Goal: Navigation & Orientation: Find specific page/section

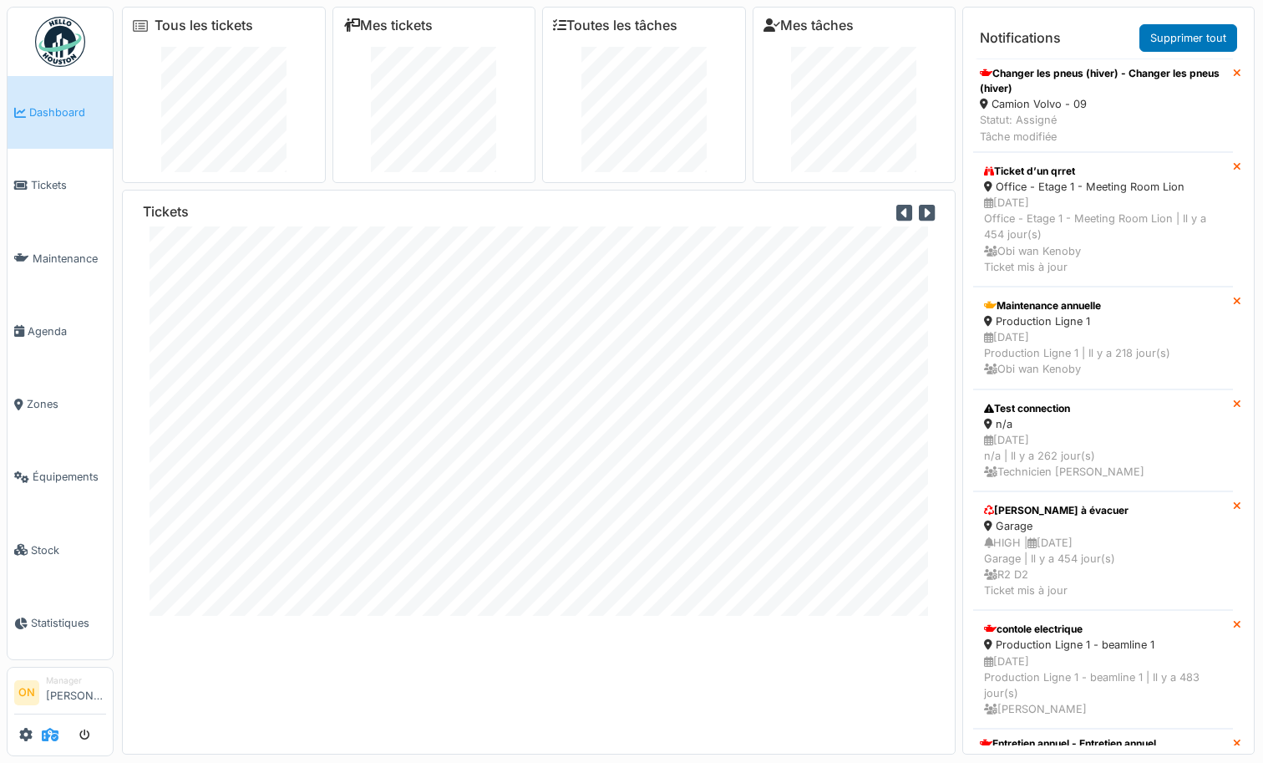
click at [49, 738] on icon at bounding box center [50, 734] width 17 height 13
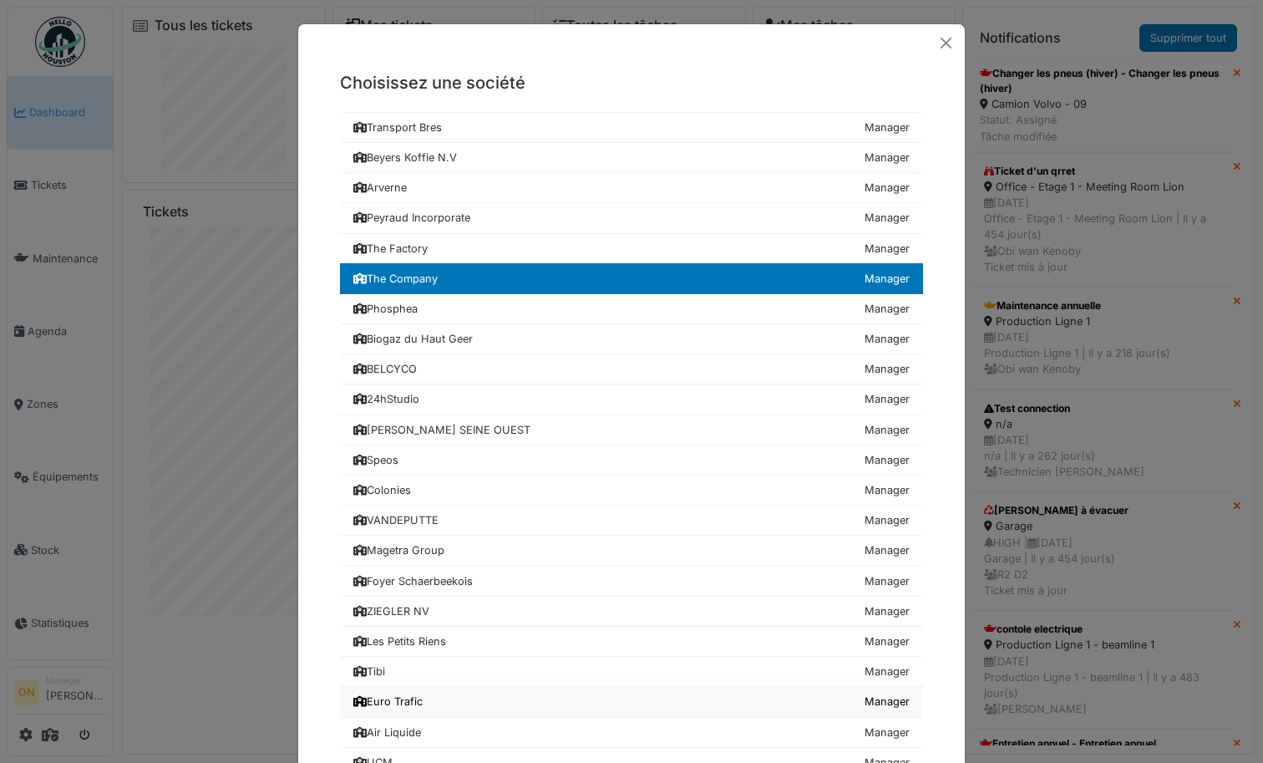
click at [450, 700] on link "Euro Trafic Manager" at bounding box center [631, 702] width 583 height 30
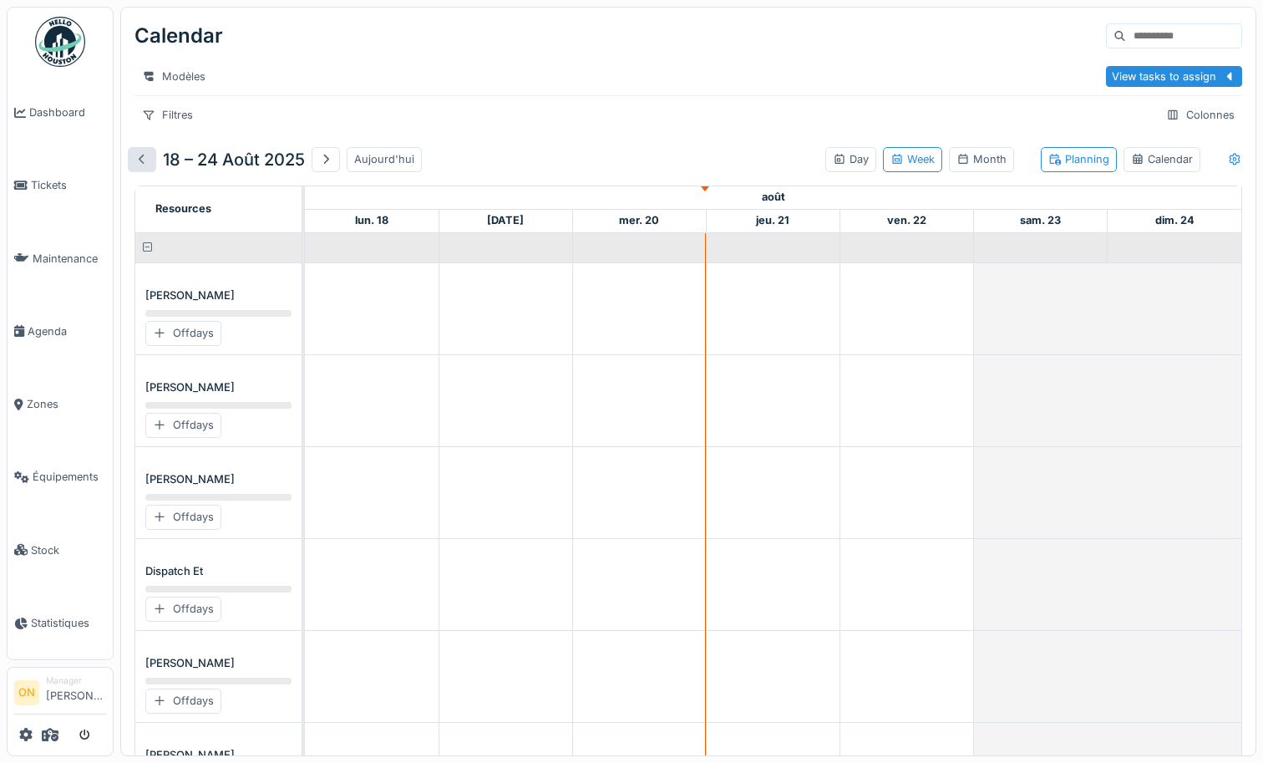
scroll to position [276, 0]
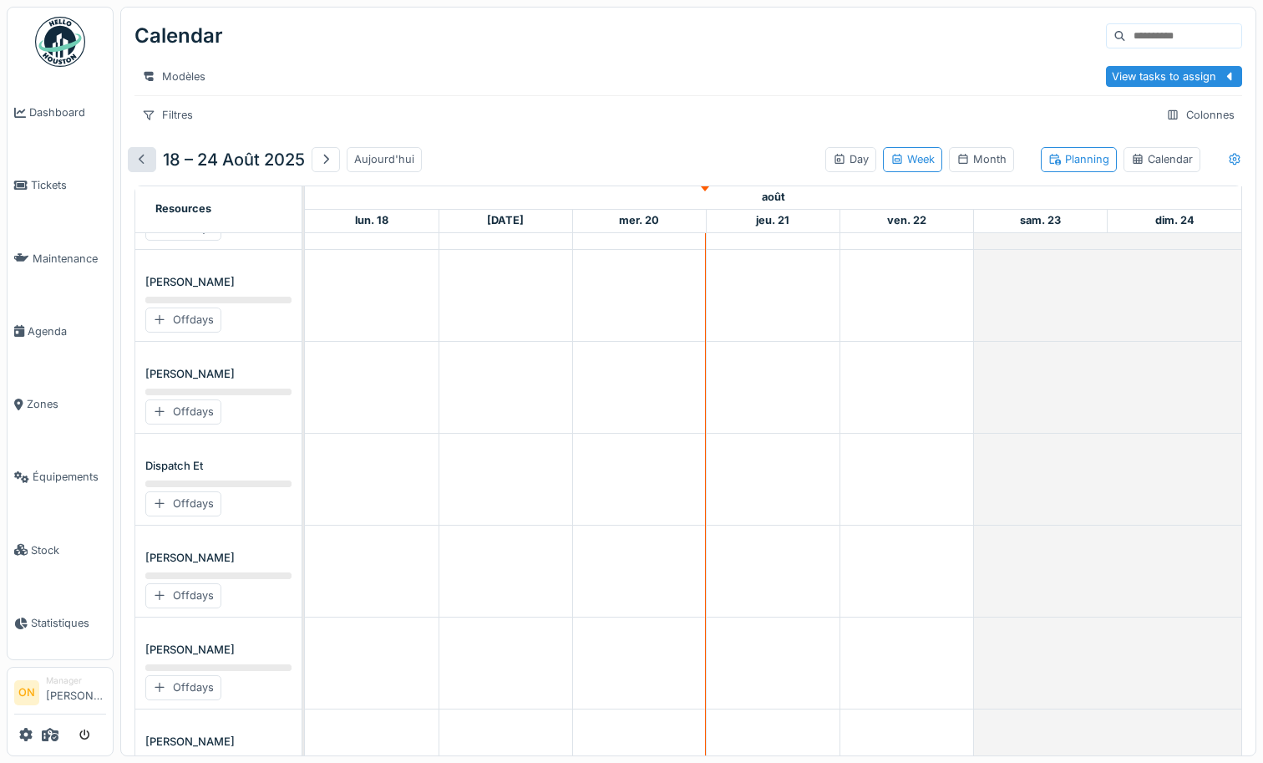
click at [145, 162] on div at bounding box center [141, 159] width 13 height 16
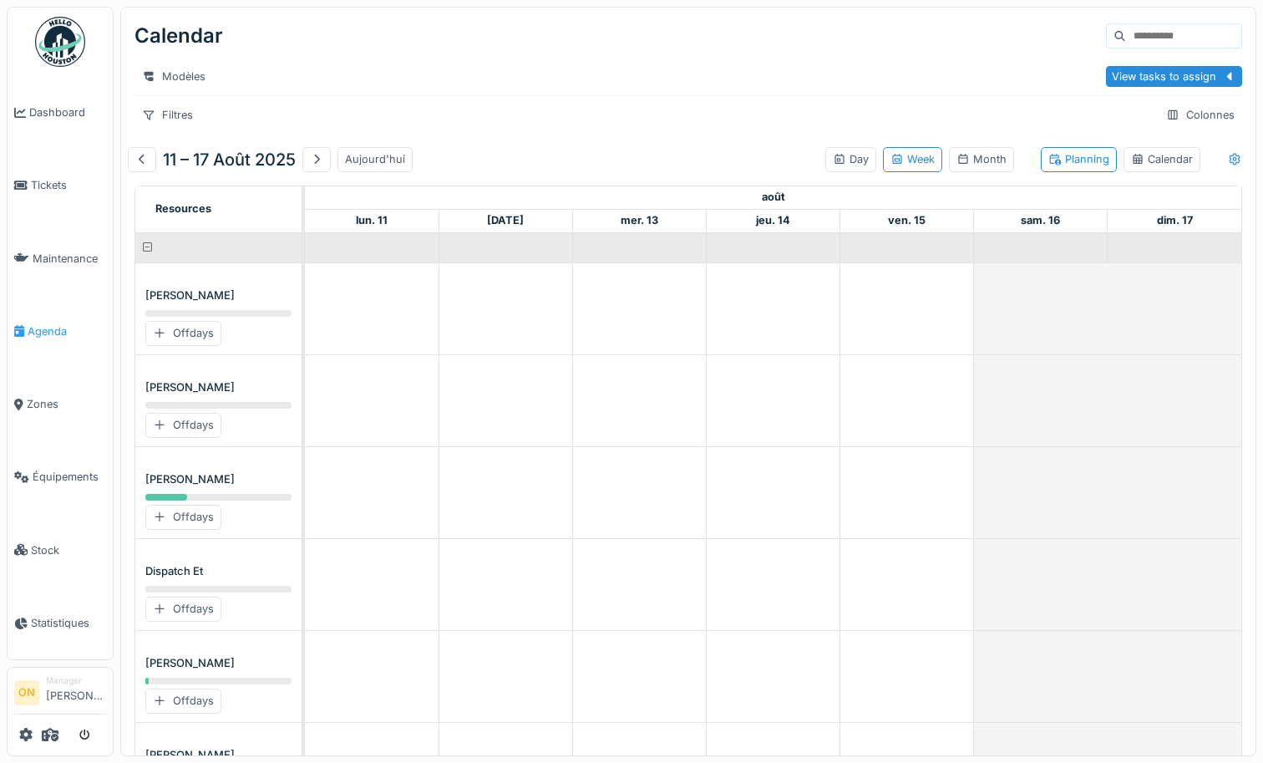
click at [50, 328] on span "Agenda" at bounding box center [67, 331] width 79 height 16
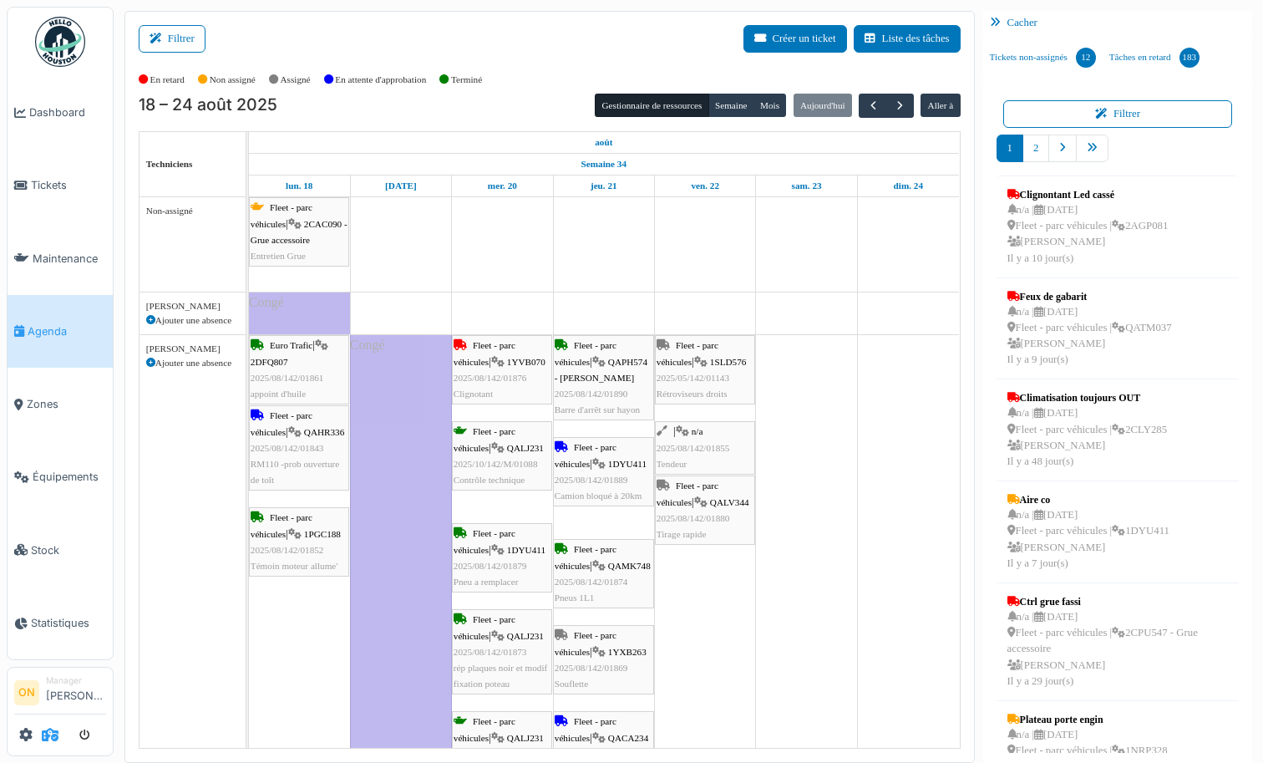
click at [45, 730] on icon at bounding box center [50, 734] width 17 height 13
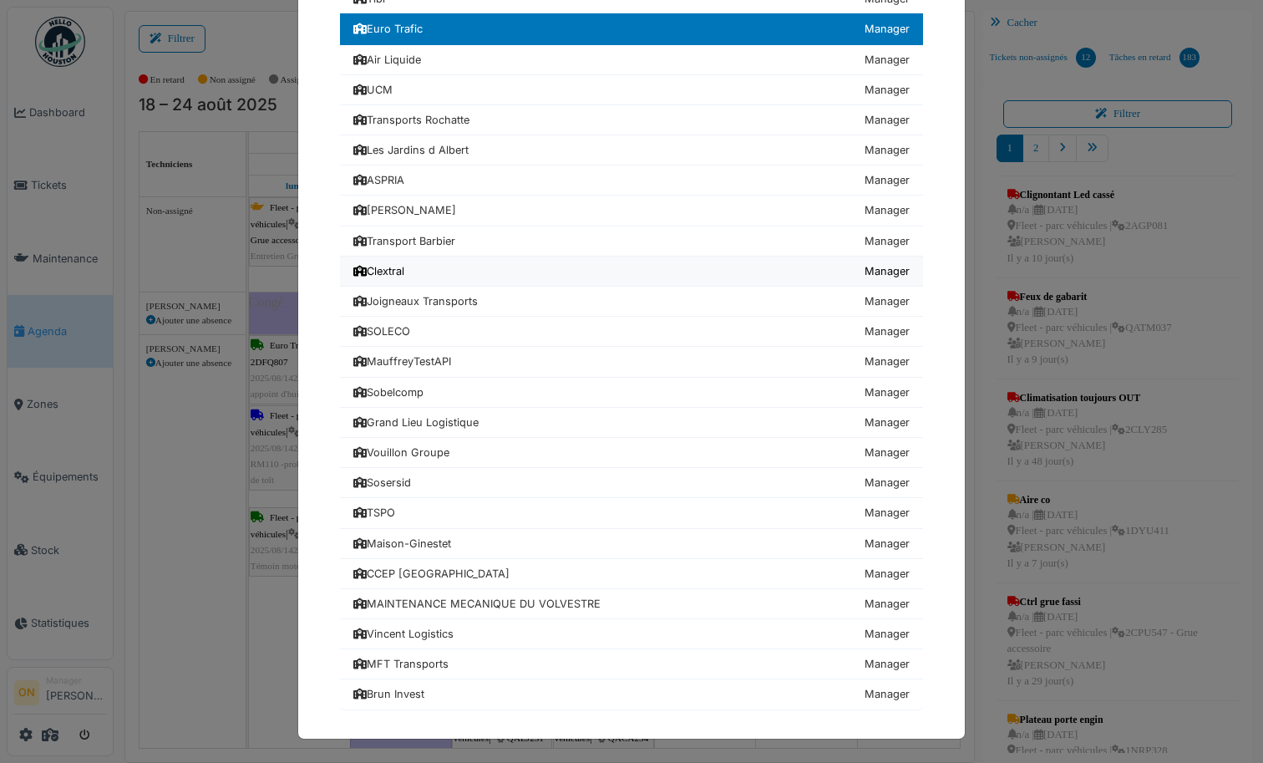
click at [399, 268] on div "Clextral" at bounding box center [378, 271] width 51 height 16
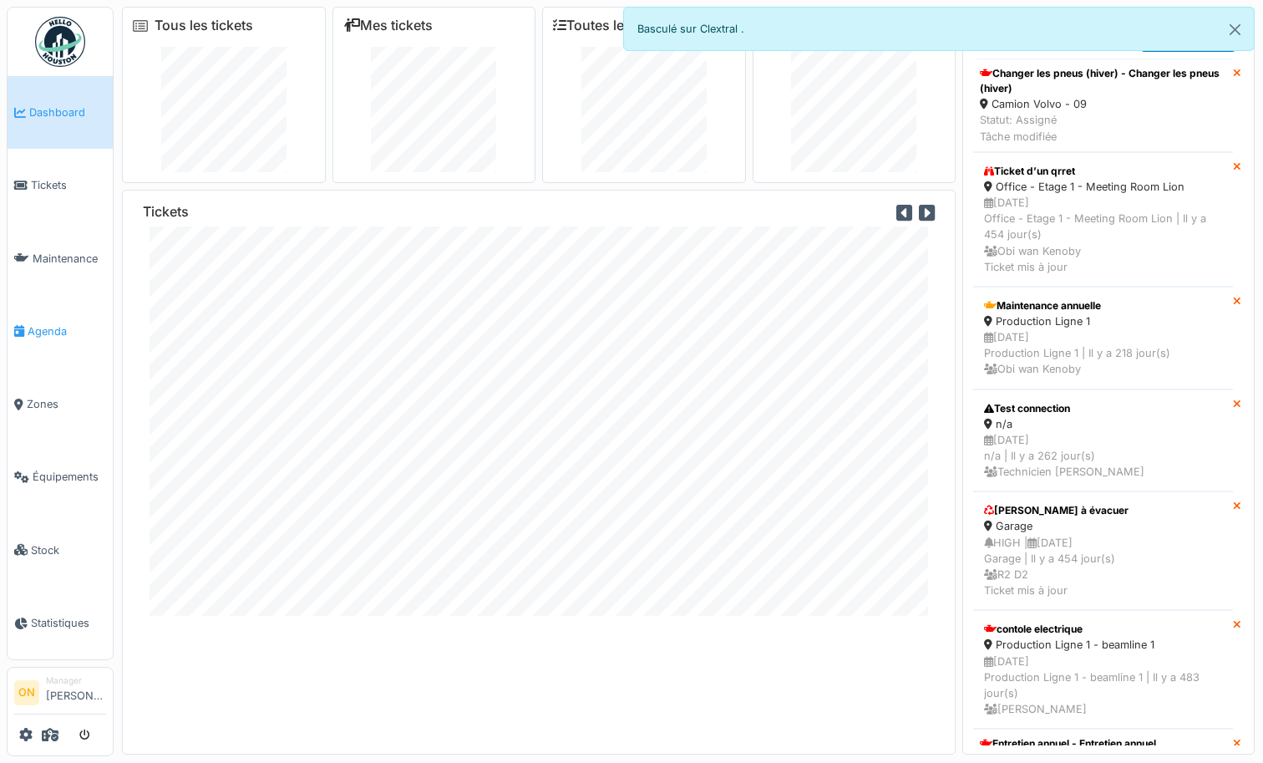
click at [52, 323] on span "Agenda" at bounding box center [67, 331] width 79 height 16
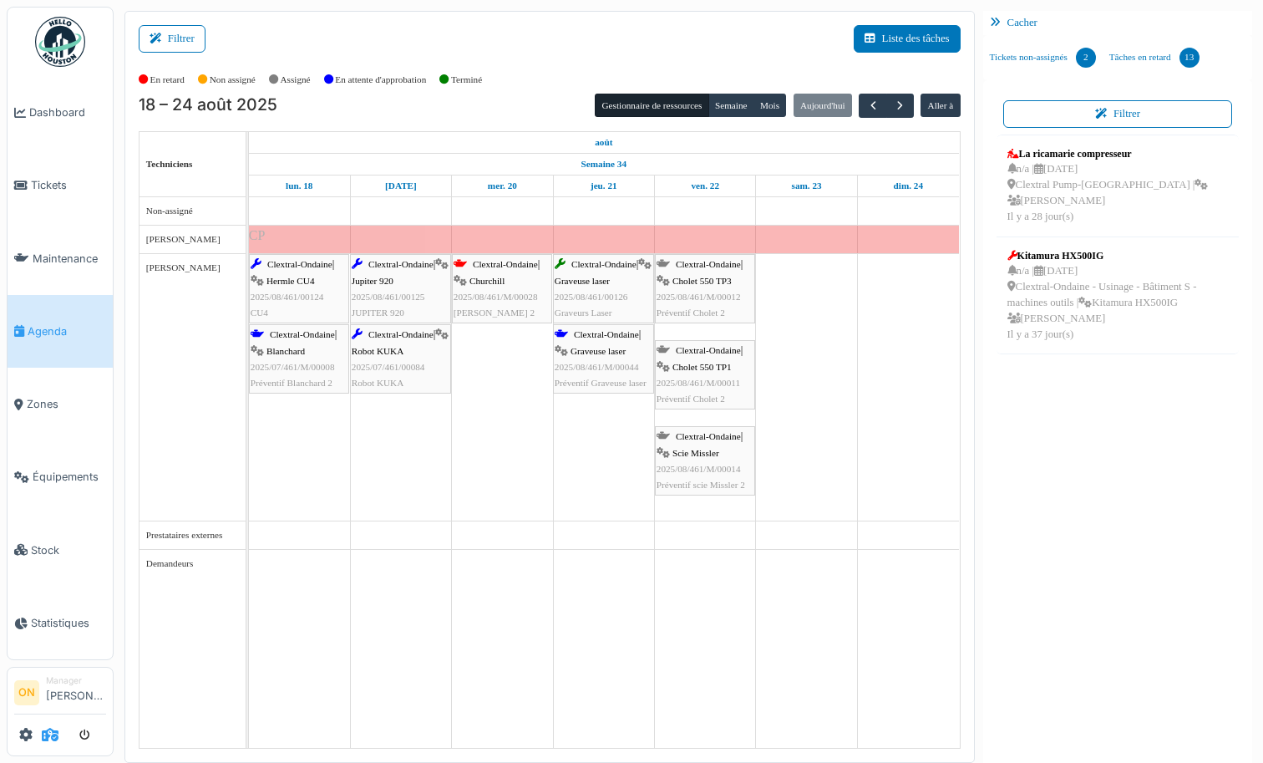
click at [50, 745] on span at bounding box center [50, 735] width 17 height 28
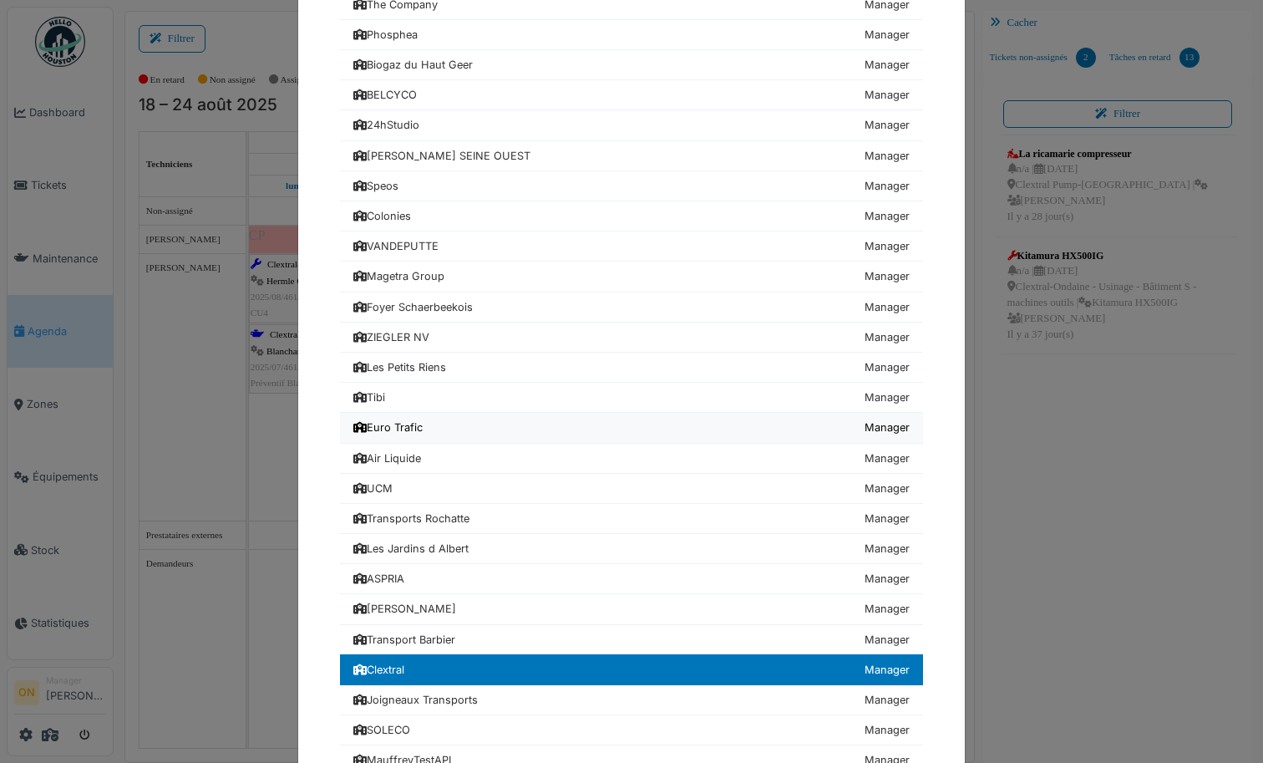
scroll to position [277, 0]
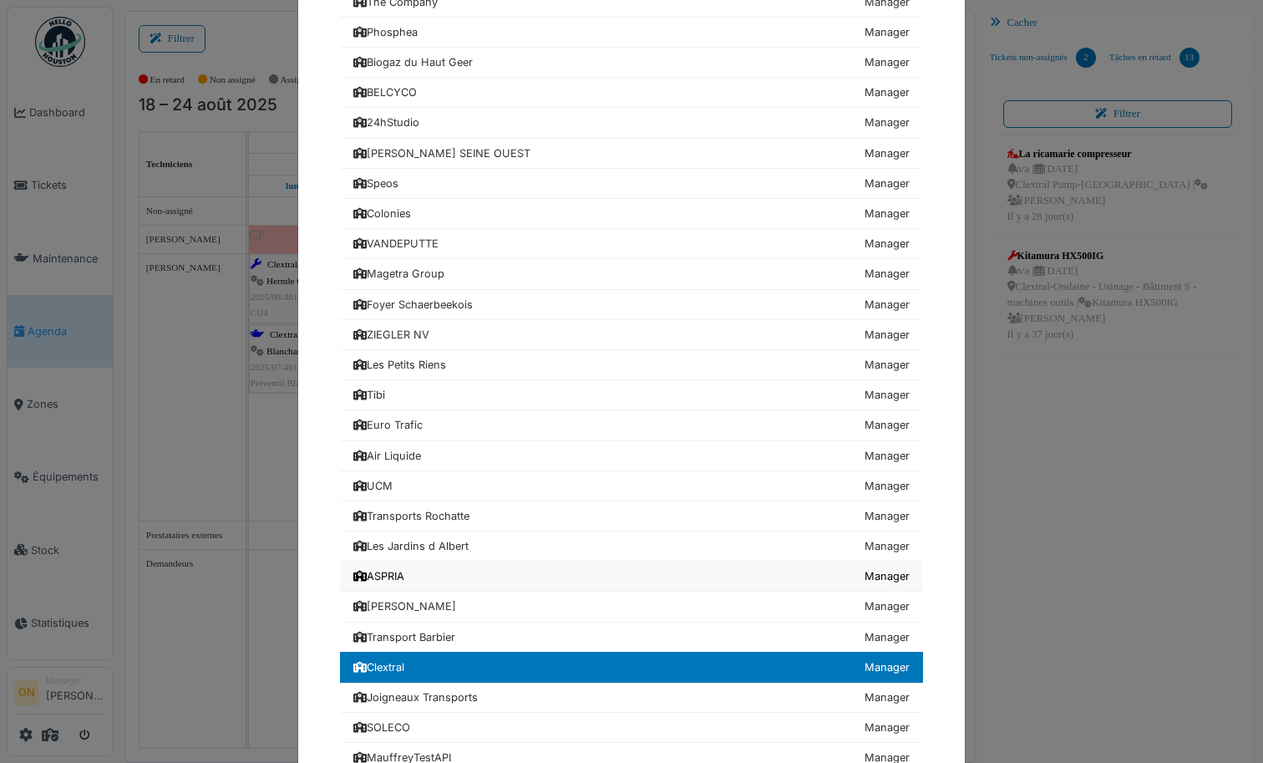
click at [446, 583] on link "ASPRIA Manager" at bounding box center [631, 577] width 583 height 30
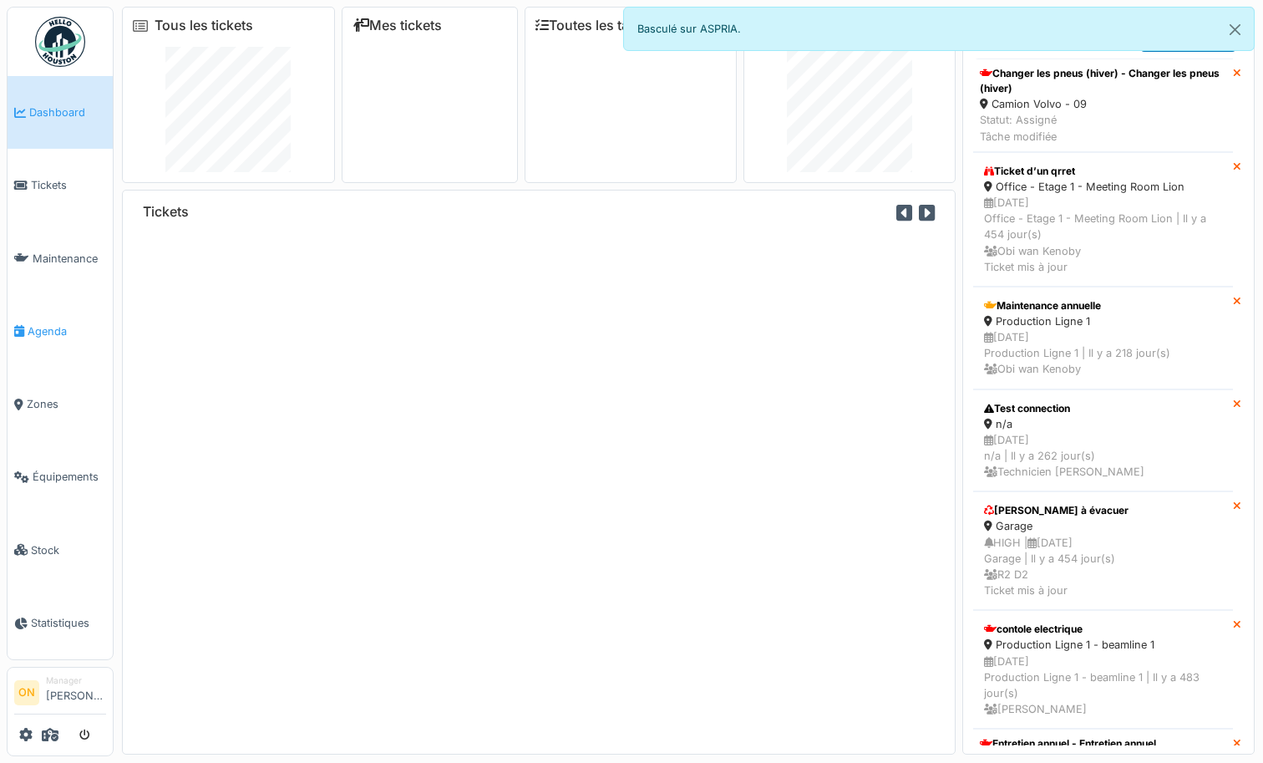
click at [43, 328] on span "Agenda" at bounding box center [67, 331] width 79 height 16
click at [53, 98] on link "Dashboard" at bounding box center [60, 112] width 105 height 73
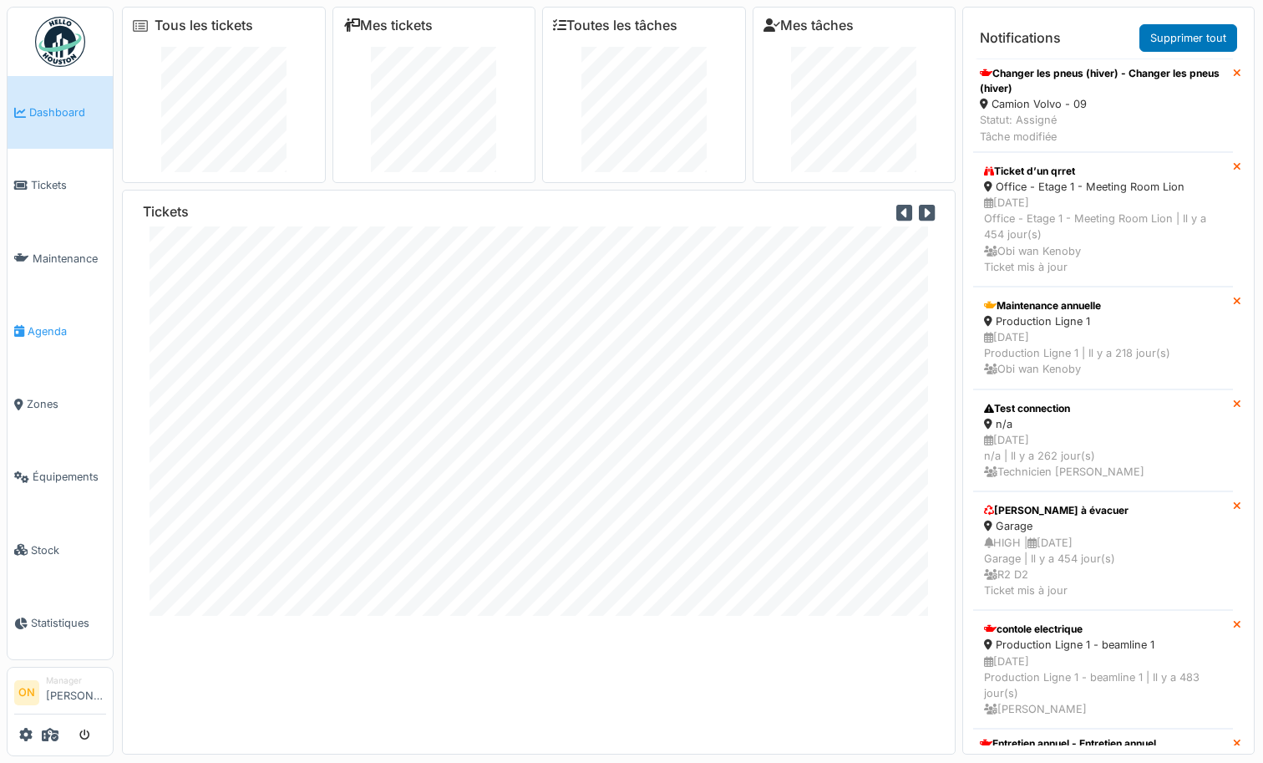
click at [33, 327] on span "Agenda" at bounding box center [67, 331] width 79 height 16
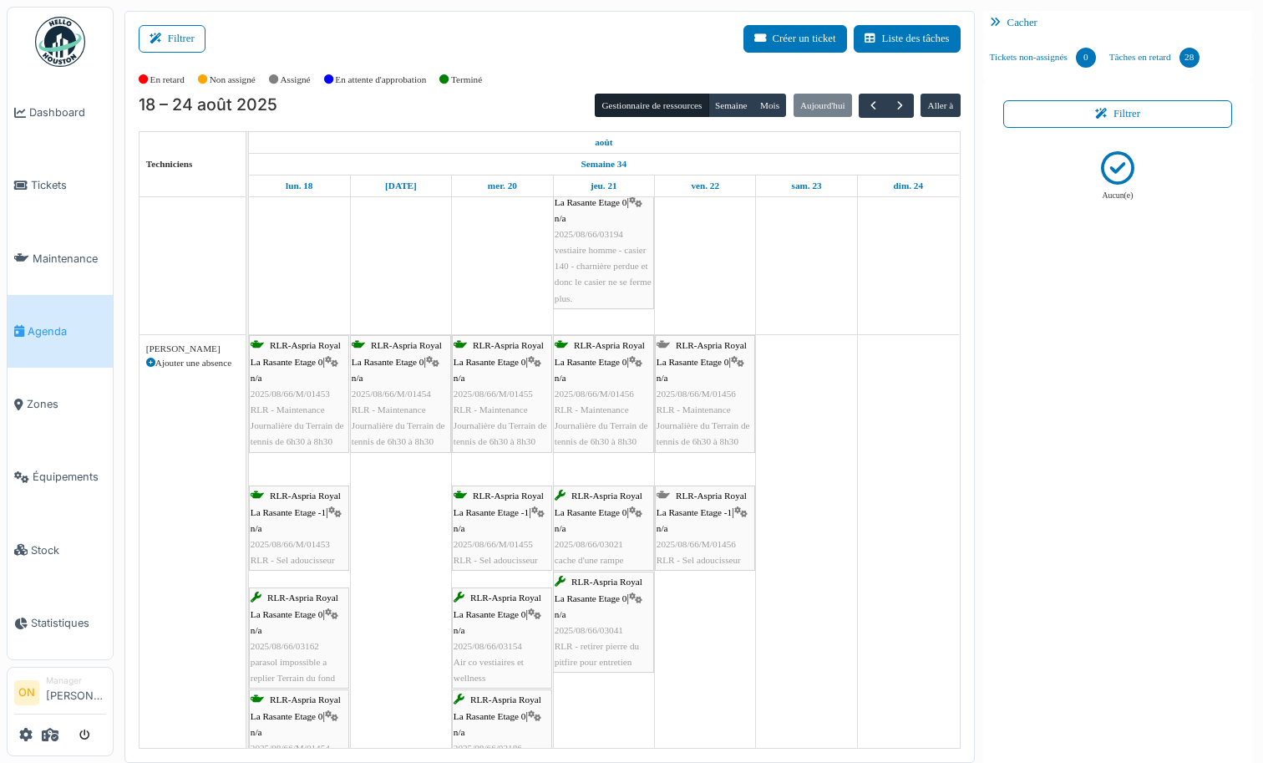
click at [1016, 23] on div "Cacher" at bounding box center [1118, 23] width 270 height 24
